Goal: Information Seeking & Learning: Find specific page/section

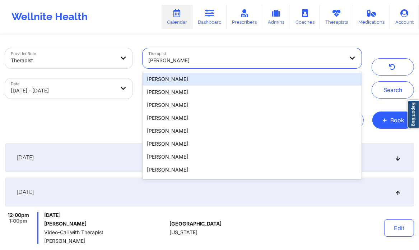
click at [191, 57] on div at bounding box center [246, 60] width 196 height 9
paste input "[PERSON_NAME][US_STATE]"
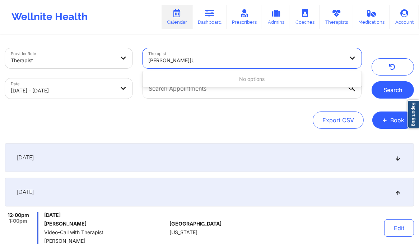
type input "[PERSON_NAME][US_STATE]"
click at [392, 92] on button "Search" at bounding box center [393, 89] width 42 height 17
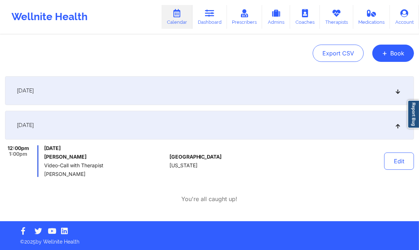
scroll to position [67, 0]
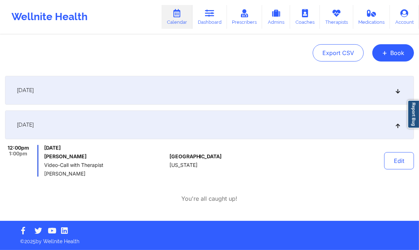
click at [316, 87] on div "September 25, 2025" at bounding box center [209, 90] width 409 height 29
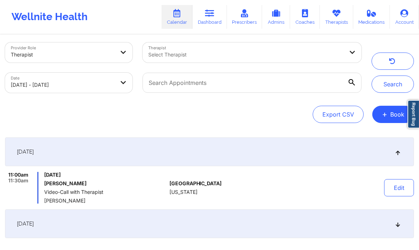
scroll to position [0, 0]
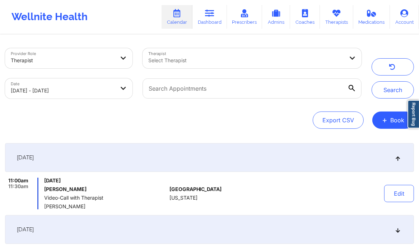
select select "2025-8"
select select "2025-9"
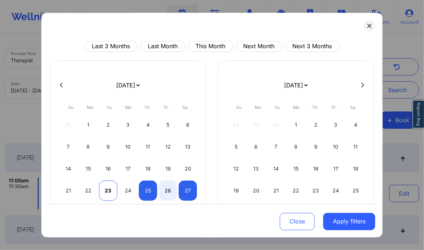
click at [104, 189] on div "23" at bounding box center [108, 190] width 18 height 20
select select "2025-8"
select select "2025-9"
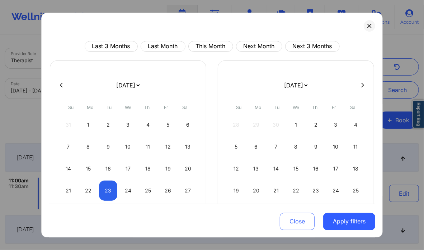
select select "2025-8"
select select "2025-9"
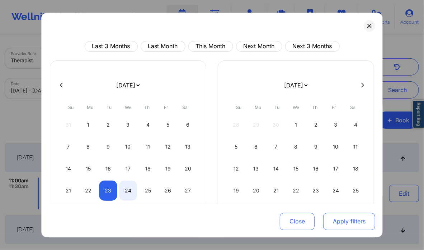
click at [359, 224] on button "Apply filters" at bounding box center [349, 220] width 52 height 17
click at [358, 224] on button "Apply filters" at bounding box center [349, 220] width 52 height 17
select select "2025-8"
select select "2025-9"
click at [149, 193] on div "25" at bounding box center [148, 190] width 18 height 20
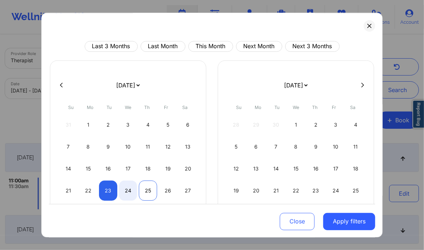
select select "2025-8"
select select "2025-9"
click at [149, 193] on div "25" at bounding box center [148, 190] width 18 height 20
select select "2025-8"
select select "2025-9"
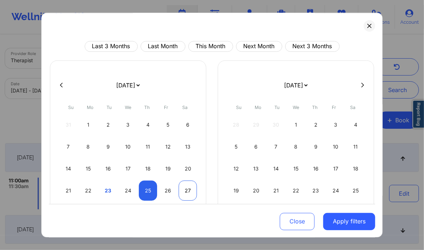
select select "2025-8"
select select "2025-9"
select select "2025-8"
select select "2025-9"
select select "2025-8"
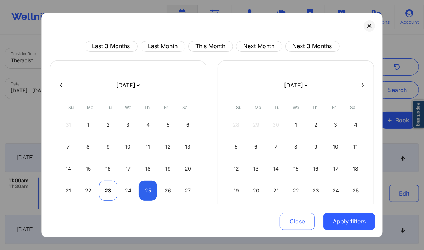
select select "2025-9"
click at [106, 185] on div "23" at bounding box center [108, 190] width 18 height 20
select select "2025-8"
select select "2025-9"
select select "2025-8"
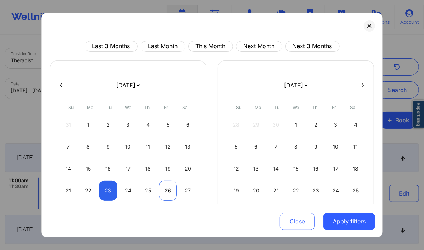
select select "2025-9"
click at [173, 185] on div "26" at bounding box center [168, 190] width 18 height 20
select select "2025-8"
select select "2025-9"
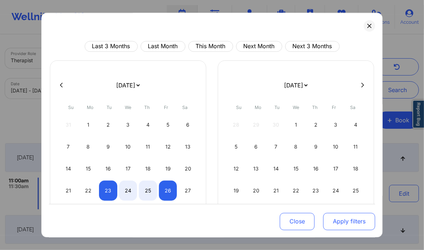
click at [349, 224] on button "Apply filters" at bounding box center [349, 220] width 52 height 17
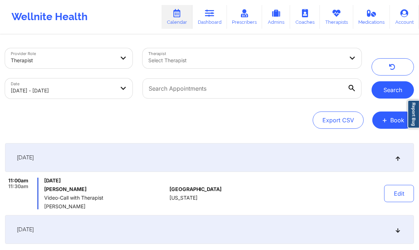
click at [383, 87] on button "Search" at bounding box center [393, 89] width 42 height 17
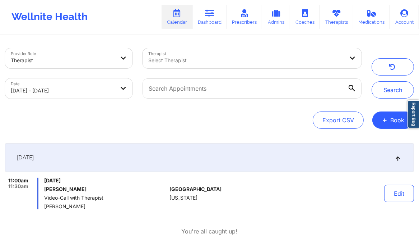
click at [355, 85] on div at bounding box center [352, 88] width 7 height 7
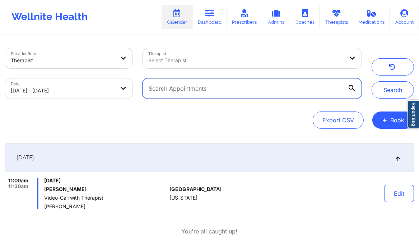
click at [355, 84] on input "text" at bounding box center [252, 88] width 219 height 20
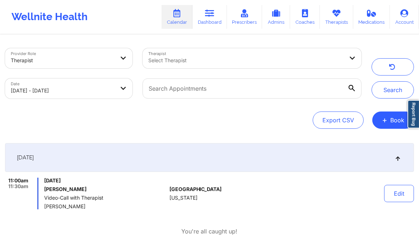
click at [351, 89] on icon at bounding box center [352, 88] width 6 height 6
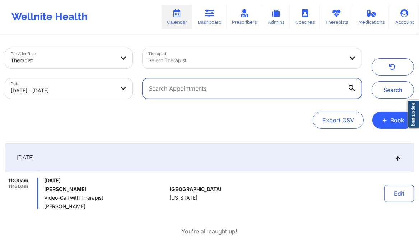
click at [351, 89] on input "text" at bounding box center [252, 88] width 219 height 20
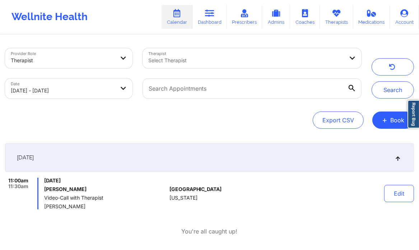
click at [351, 89] on icon at bounding box center [352, 88] width 6 height 6
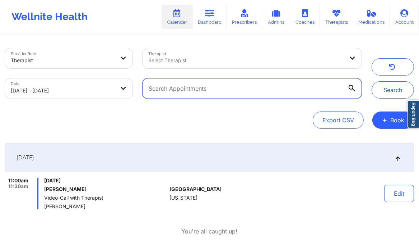
click at [351, 89] on input "text" at bounding box center [252, 88] width 219 height 20
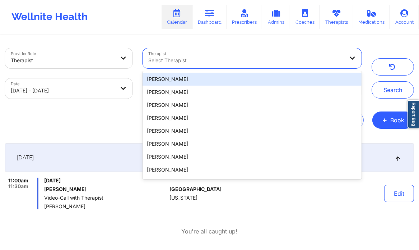
click at [211, 56] on div "Select Therapist" at bounding box center [244, 58] width 202 height 20
paste input "[PERSON_NAME][US_STATE]"
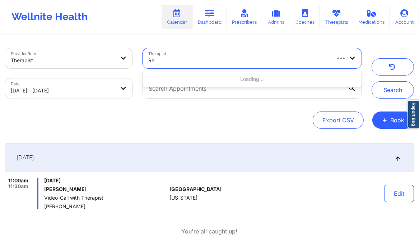
type input "R"
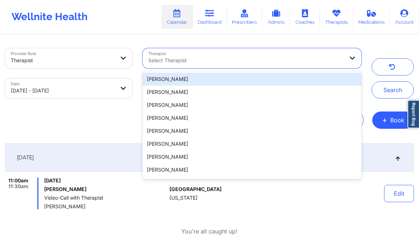
paste input "[PERSON_NAME][US_STATE]"
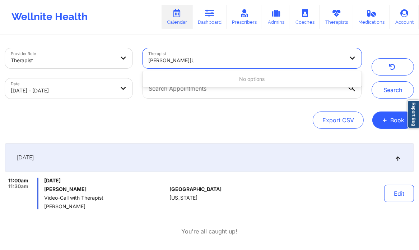
type input "[PERSON_NAME][US_STATE]"
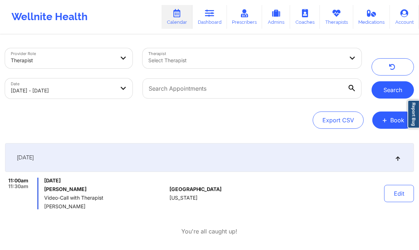
click at [386, 89] on button "Search" at bounding box center [393, 89] width 42 height 17
click at [80, 89] on body "Wellnite Health Calendar Dashboard Prescribers Admins Coaches Therapists Medica…" at bounding box center [209, 125] width 419 height 250
select select "2025-8"
select select "2025-9"
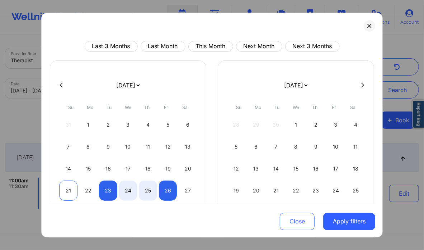
click at [65, 192] on div "21" at bounding box center [68, 190] width 18 height 20
select select "2025-8"
select select "2025-9"
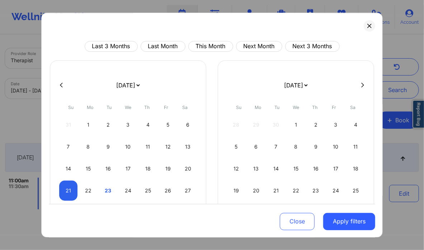
select select "2025-8"
select select "2025-9"
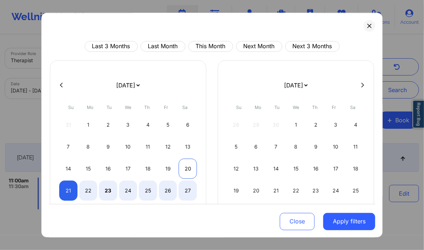
select select "2025-8"
select select "2025-9"
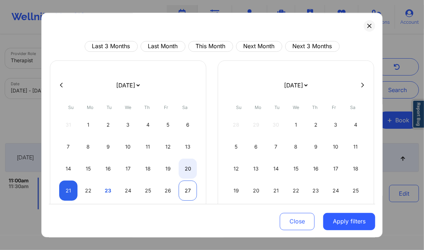
select select "2025-8"
select select "2025-9"
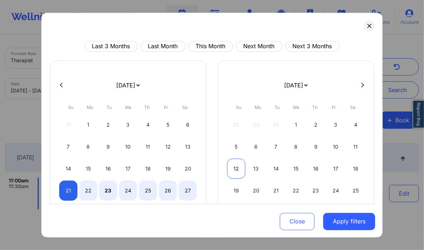
select select "2025-8"
select select "2025-9"
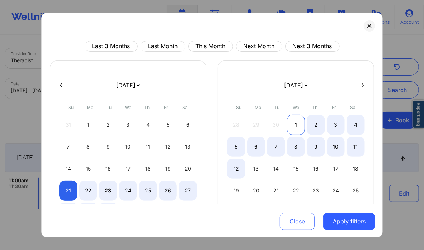
select select "2025-8"
select select "2025-9"
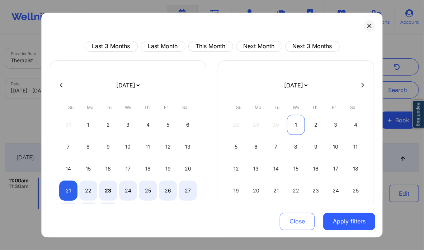
select select "2025-8"
select select "2025-9"
click at [293, 129] on div "1" at bounding box center [296, 125] width 18 height 20
select select "2025-8"
select select "2025-9"
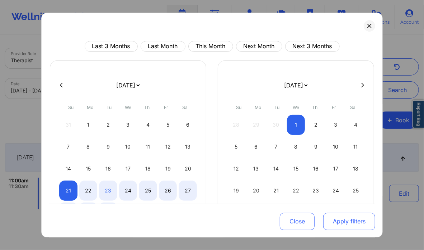
click at [358, 225] on button "Apply filters" at bounding box center [349, 220] width 52 height 17
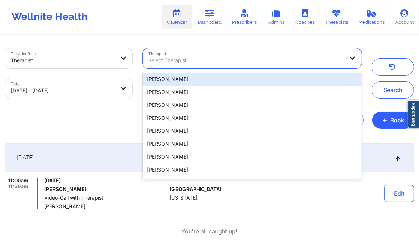
click at [228, 58] on div at bounding box center [246, 60] width 196 height 9
paste input "[PERSON_NAME][US_STATE]"
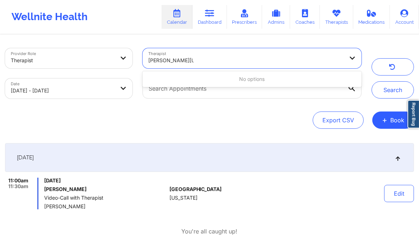
click at [161, 59] on input "[PERSON_NAME][US_STATE]" at bounding box center [170, 60] width 45 height 7
type input "[PERSON_NAME][US_STATE]"
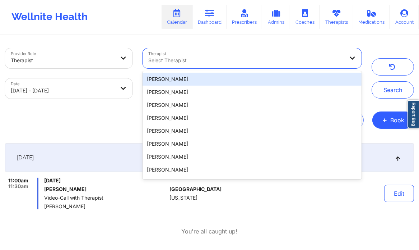
click at [220, 63] on div at bounding box center [246, 60] width 196 height 9
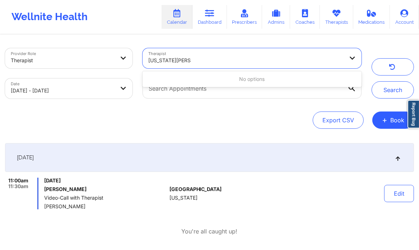
click at [180, 59] on input "washington-hyde" at bounding box center [169, 60] width 42 height 7
drag, startPoint x: 180, startPoint y: 59, endPoint x: 131, endPoint y: 59, distance: 48.1
click at [131, 59] on div "Provider Role Therapist Therapist Use Up and Down to choose options, press Ente…" at bounding box center [183, 73] width 367 height 60
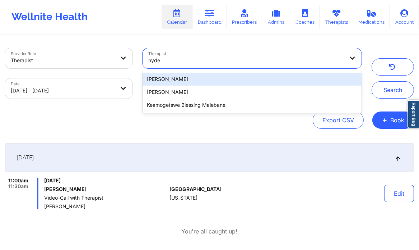
type input "hyde"
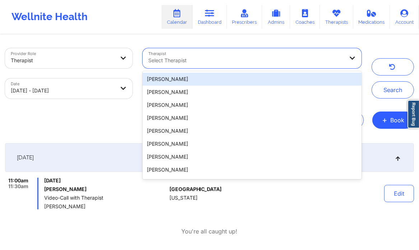
click at [188, 58] on div at bounding box center [246, 60] width 196 height 9
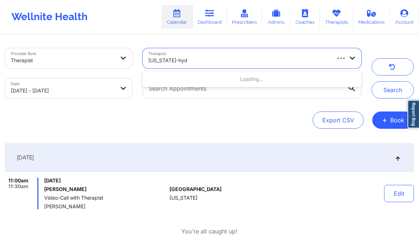
type input "Washington-hyde"
click at [171, 56] on div at bounding box center [246, 60] width 196 height 9
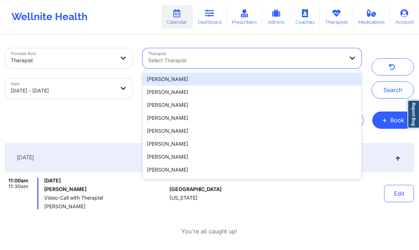
click at [171, 56] on div at bounding box center [246, 60] width 196 height 9
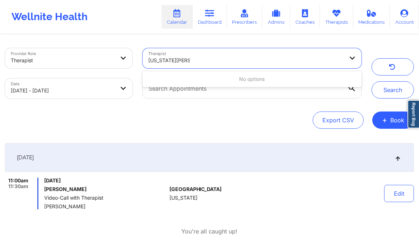
type input "washington hyde"
type input "c renee"
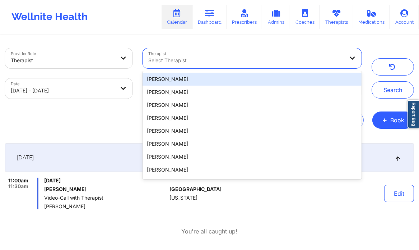
click at [218, 61] on div at bounding box center [246, 60] width 196 height 9
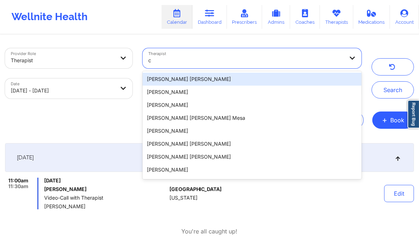
type input "c"
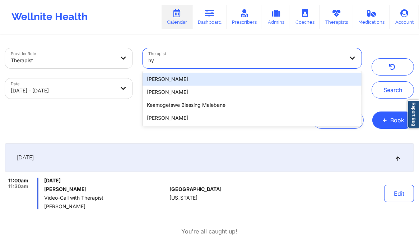
type input "h"
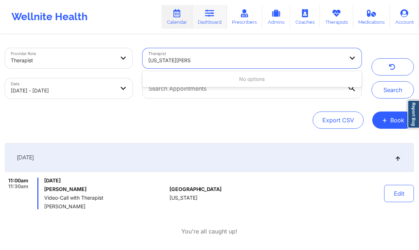
type input "washington-hyde"
type input "c renee washingon-hyde"
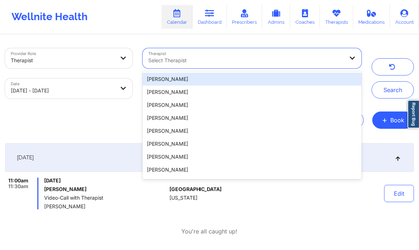
click at [182, 58] on div at bounding box center [246, 60] width 196 height 9
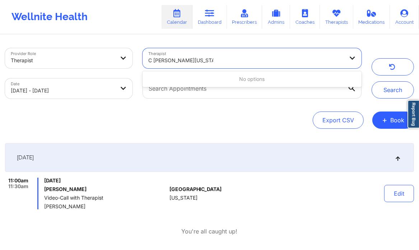
type input "C Renee Washington-Hyde"
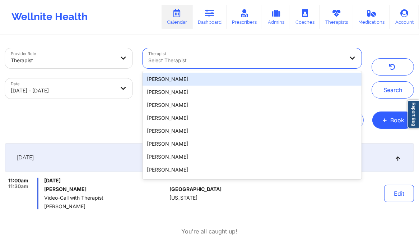
click at [189, 59] on div at bounding box center [246, 60] width 196 height 9
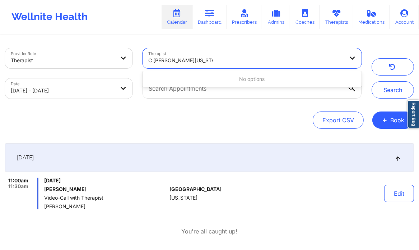
type input "C Renee Washington-Hyde"
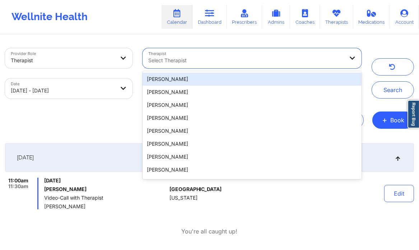
click at [171, 60] on div at bounding box center [246, 60] width 196 height 9
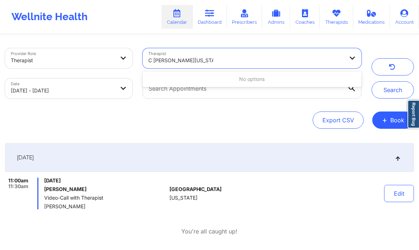
type input "C Renee Washington-Hyde"
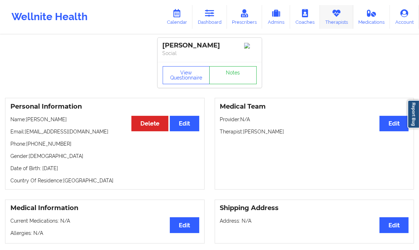
click at [343, 13] on link "Therapists" at bounding box center [336, 17] width 33 height 24
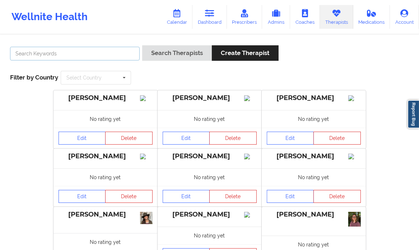
click at [83, 53] on input "text" at bounding box center [75, 54] width 130 height 14
paste input "[PERSON_NAME][US_STATE]"
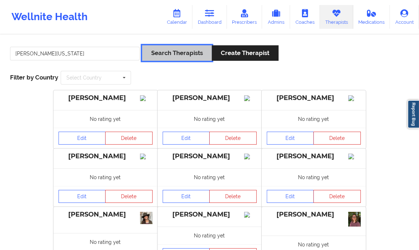
click at [181, 53] on button "Search Therapists" at bounding box center [177, 52] width 70 height 15
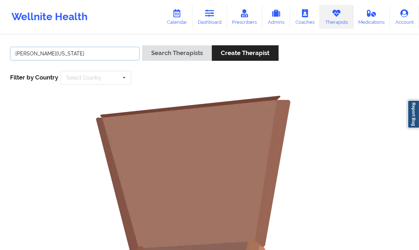
drag, startPoint x: 30, startPoint y: 52, endPoint x: -1, endPoint y: 53, distance: 30.9
click at [0, 53] on html "Wellnite Health Calendar Dashboard Prescribers Admins Coaches Therapists Medica…" at bounding box center [209, 125] width 419 height 250
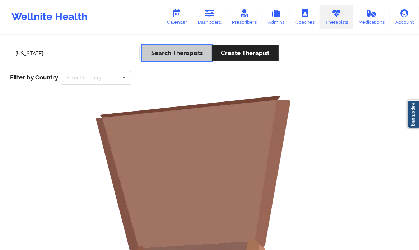
click at [174, 58] on button "Search Therapists" at bounding box center [177, 52] width 70 height 15
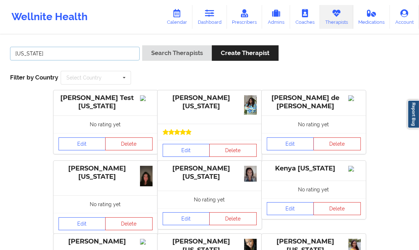
click at [16, 51] on input "[US_STATE]" at bounding box center [75, 54] width 130 height 14
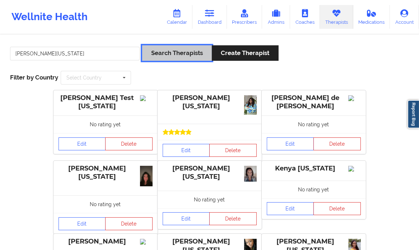
click at [170, 49] on button "Search Therapists" at bounding box center [177, 52] width 70 height 15
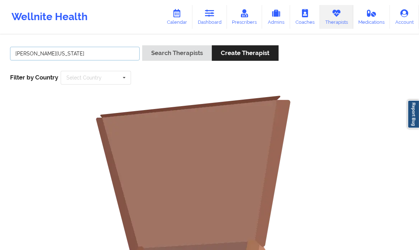
click at [26, 52] on input "[PERSON_NAME][US_STATE]" at bounding box center [75, 54] width 130 height 14
type input "[PERSON_NAME][US_STATE]"
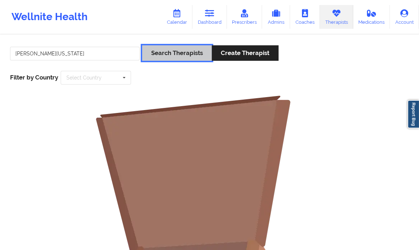
click at [171, 57] on button "Search Therapists" at bounding box center [177, 52] width 70 height 15
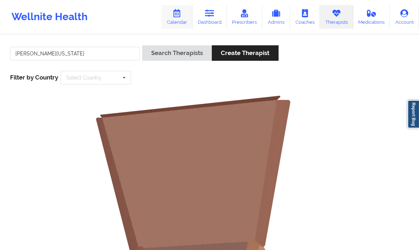
click at [183, 18] on link "Calendar" at bounding box center [177, 17] width 31 height 24
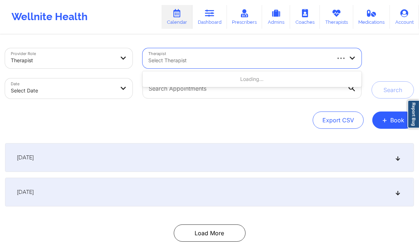
click at [192, 67] on div "Select Therapist" at bounding box center [237, 58] width 188 height 20
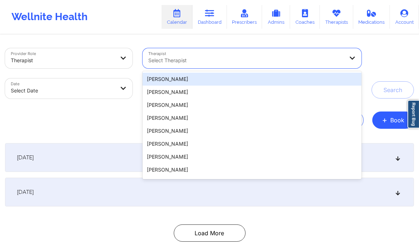
paste input "[PERSON_NAME][US_STATE]"
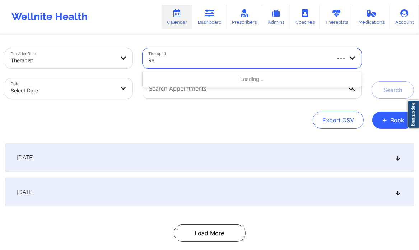
type input "R"
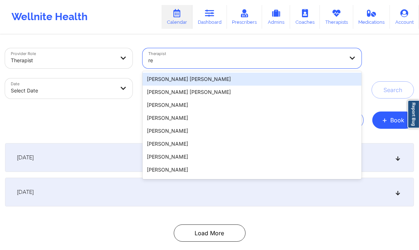
type input "r"
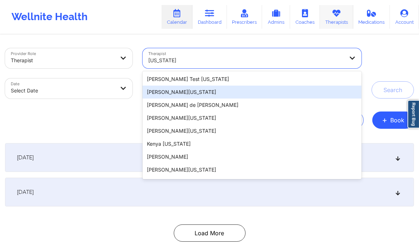
type input "[US_STATE]"
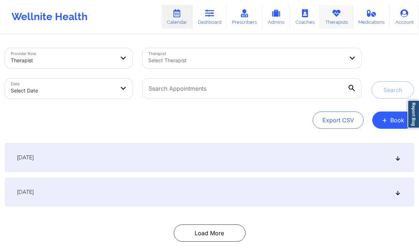
click at [332, 22] on link "Therapists" at bounding box center [336, 17] width 33 height 24
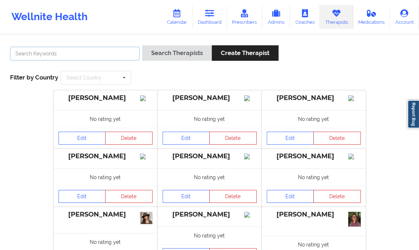
click at [66, 54] on input "text" at bounding box center [75, 54] width 130 height 14
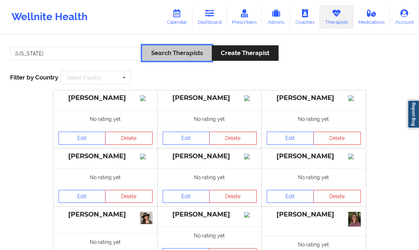
click at [198, 55] on button "Search Therapists" at bounding box center [177, 52] width 70 height 15
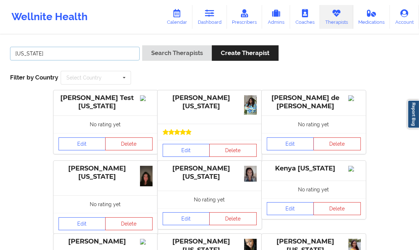
click at [90, 56] on input "[US_STATE]" at bounding box center [75, 54] width 130 height 14
type input "hyde"
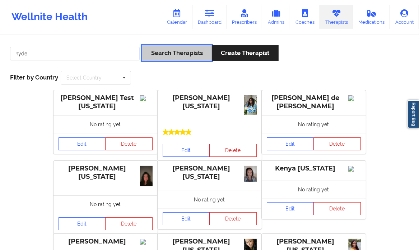
click at [168, 48] on button "Search Therapists" at bounding box center [177, 52] width 70 height 15
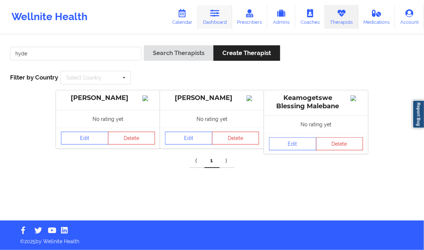
click at [215, 13] on icon at bounding box center [214, 13] width 9 height 8
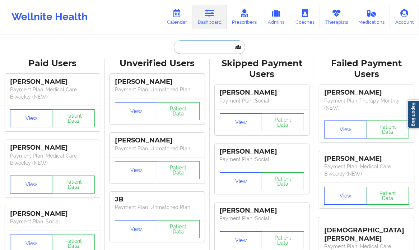
click at [195, 44] on input "text" at bounding box center [209, 47] width 71 height 14
paste input "[EMAIL_ADDRESS][DOMAIN_NAME]"
type input "[EMAIL_ADDRESS][DOMAIN_NAME]"
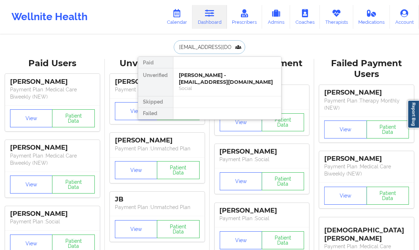
scroll to position [0, 13]
click at [215, 75] on div "[PERSON_NAME] - [PERSON_NAME][EMAIL_ADDRESS][DOMAIN_NAME]" at bounding box center [227, 78] width 96 height 13
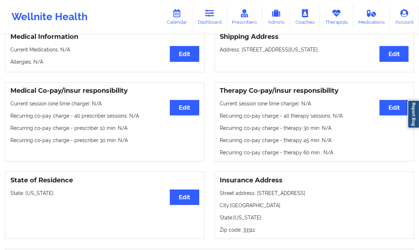
scroll to position [172, 0]
